Goal: Task Accomplishment & Management: Complete application form

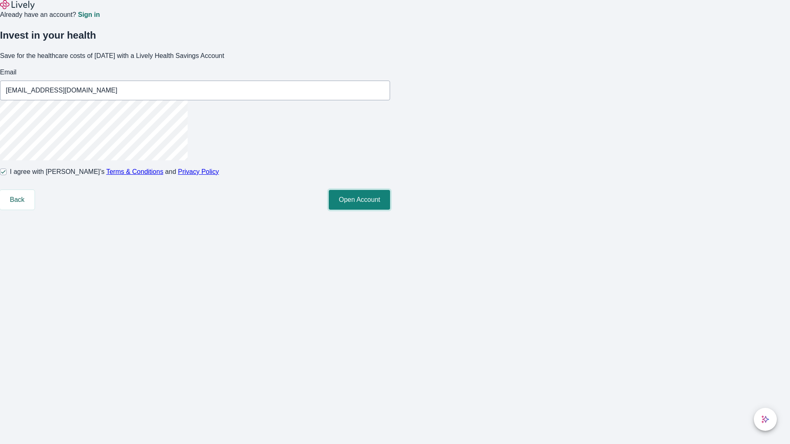
click at [390, 210] on button "Open Account" at bounding box center [359, 200] width 61 height 20
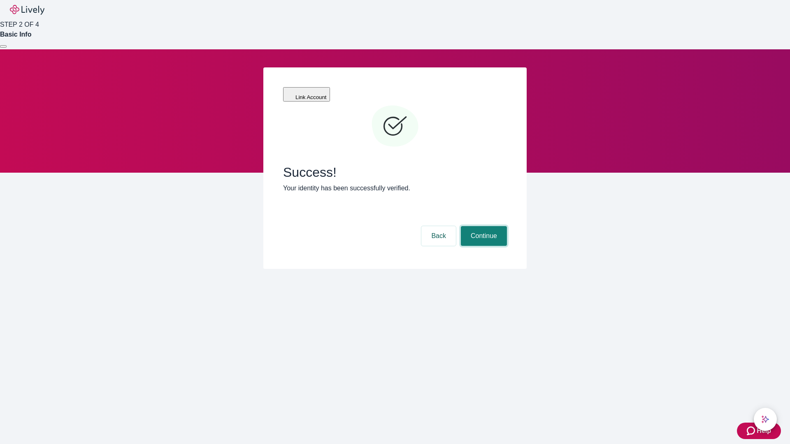
click at [483, 226] on button "Continue" at bounding box center [484, 236] width 46 height 20
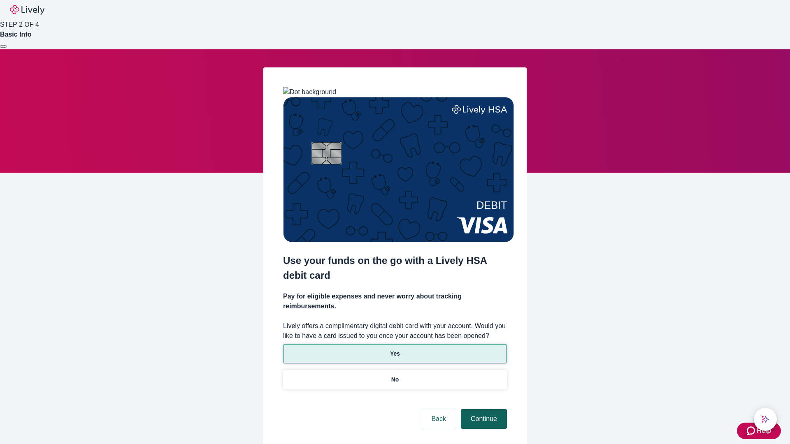
click at [395, 376] on p "No" at bounding box center [395, 380] width 8 height 9
click at [483, 409] on button "Continue" at bounding box center [484, 419] width 46 height 20
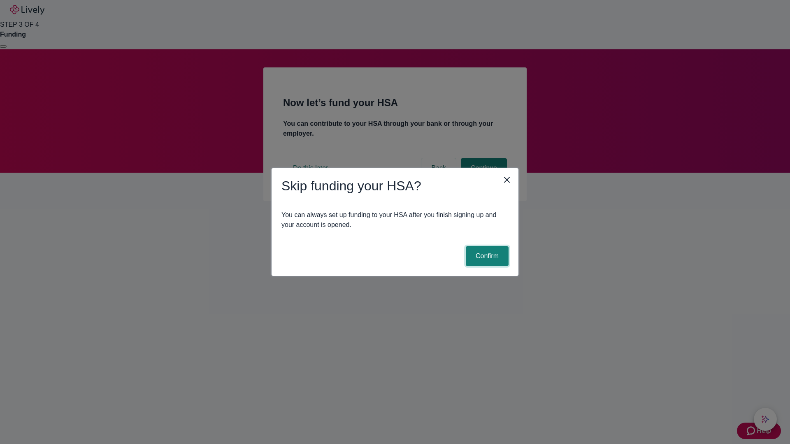
click at [486, 256] on button "Confirm" at bounding box center [487, 256] width 43 height 20
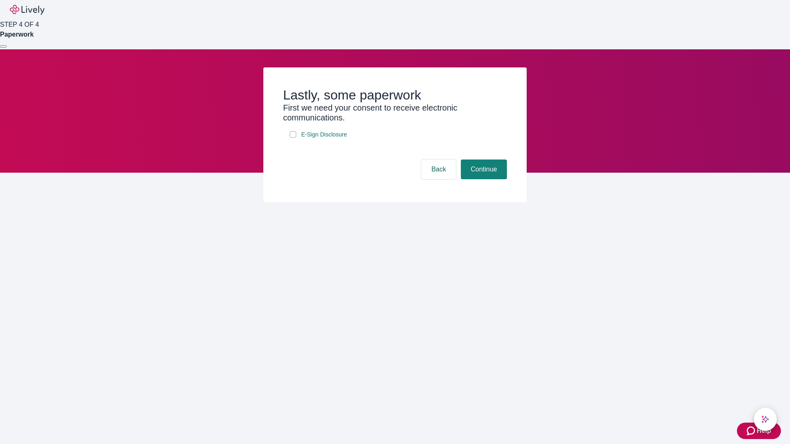
click at [293, 138] on input "E-Sign Disclosure" at bounding box center [293, 134] width 7 height 7
checkbox input "true"
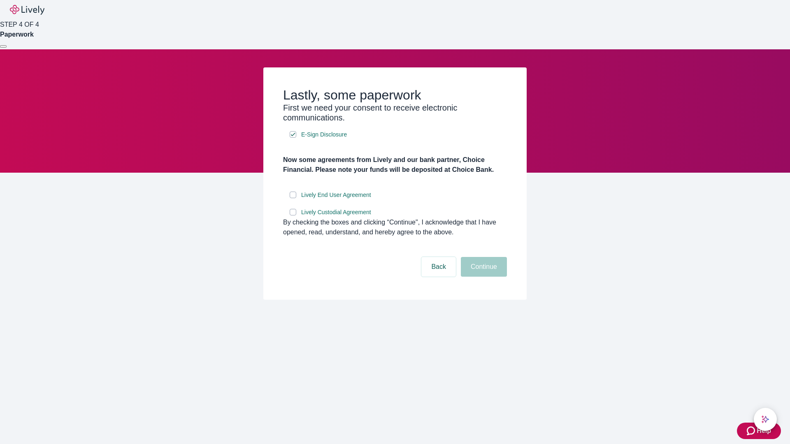
click at [293, 198] on input "Lively End User Agreement" at bounding box center [293, 195] width 7 height 7
checkbox input "true"
click at [293, 216] on input "Lively Custodial Agreement" at bounding box center [293, 212] width 7 height 7
checkbox input "true"
click at [483, 277] on button "Continue" at bounding box center [484, 267] width 46 height 20
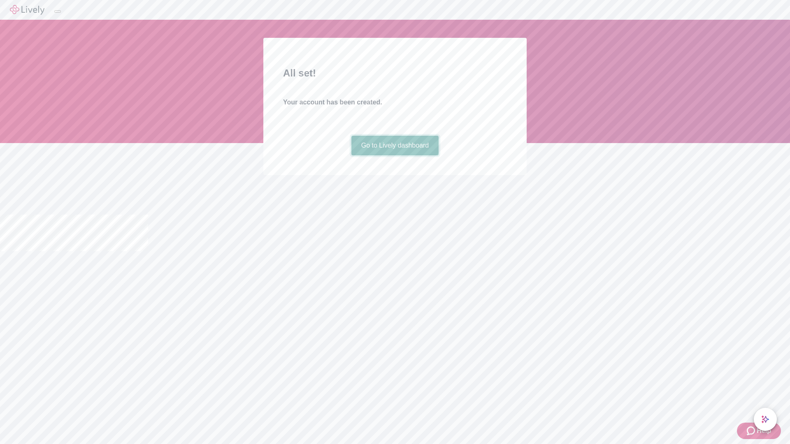
click at [395, 156] on link "Go to Lively dashboard" at bounding box center [395, 146] width 88 height 20
